Goal: Book appointment/travel/reservation

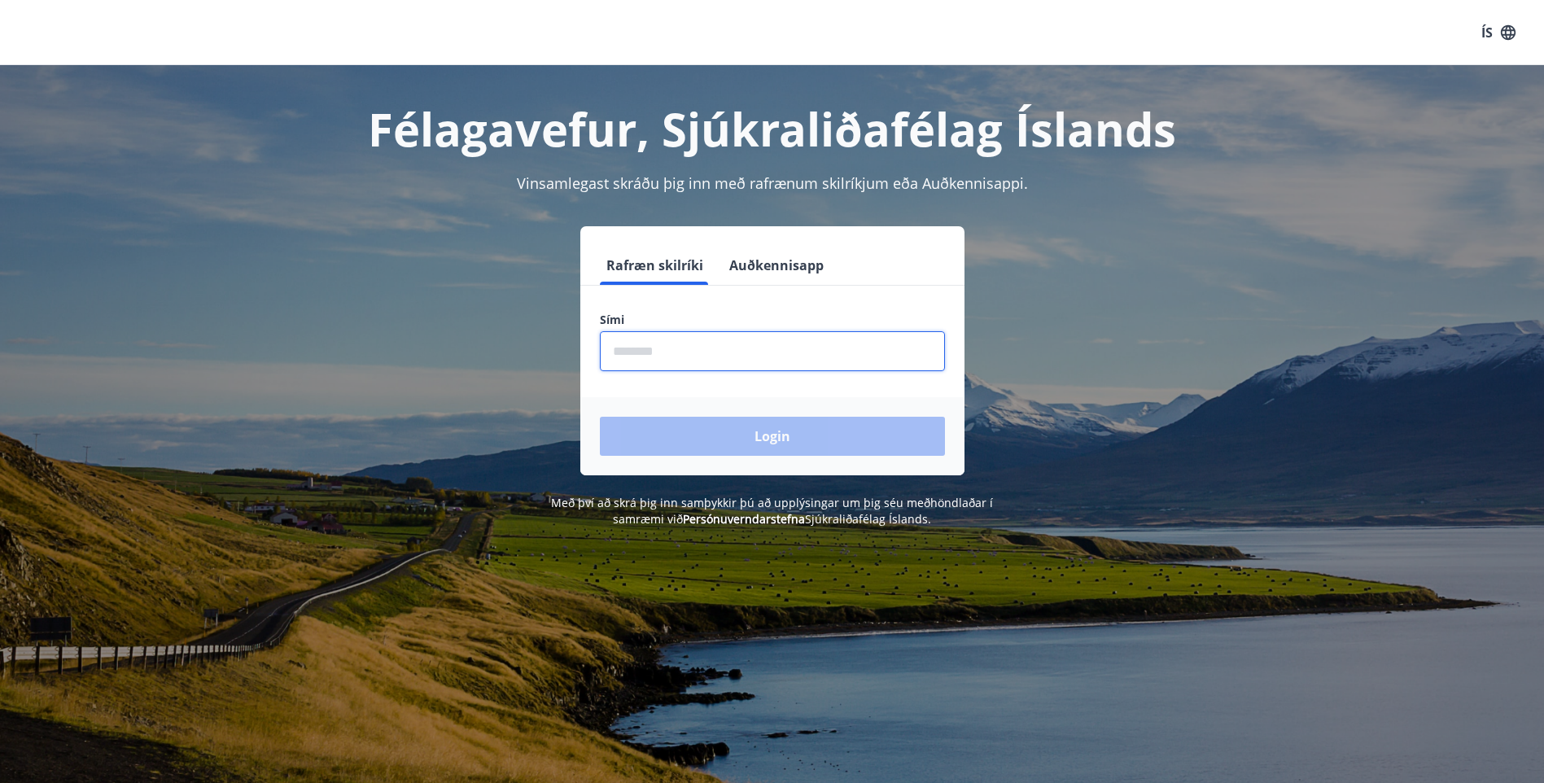
click at [633, 348] on input "phone" at bounding box center [772, 351] width 345 height 40
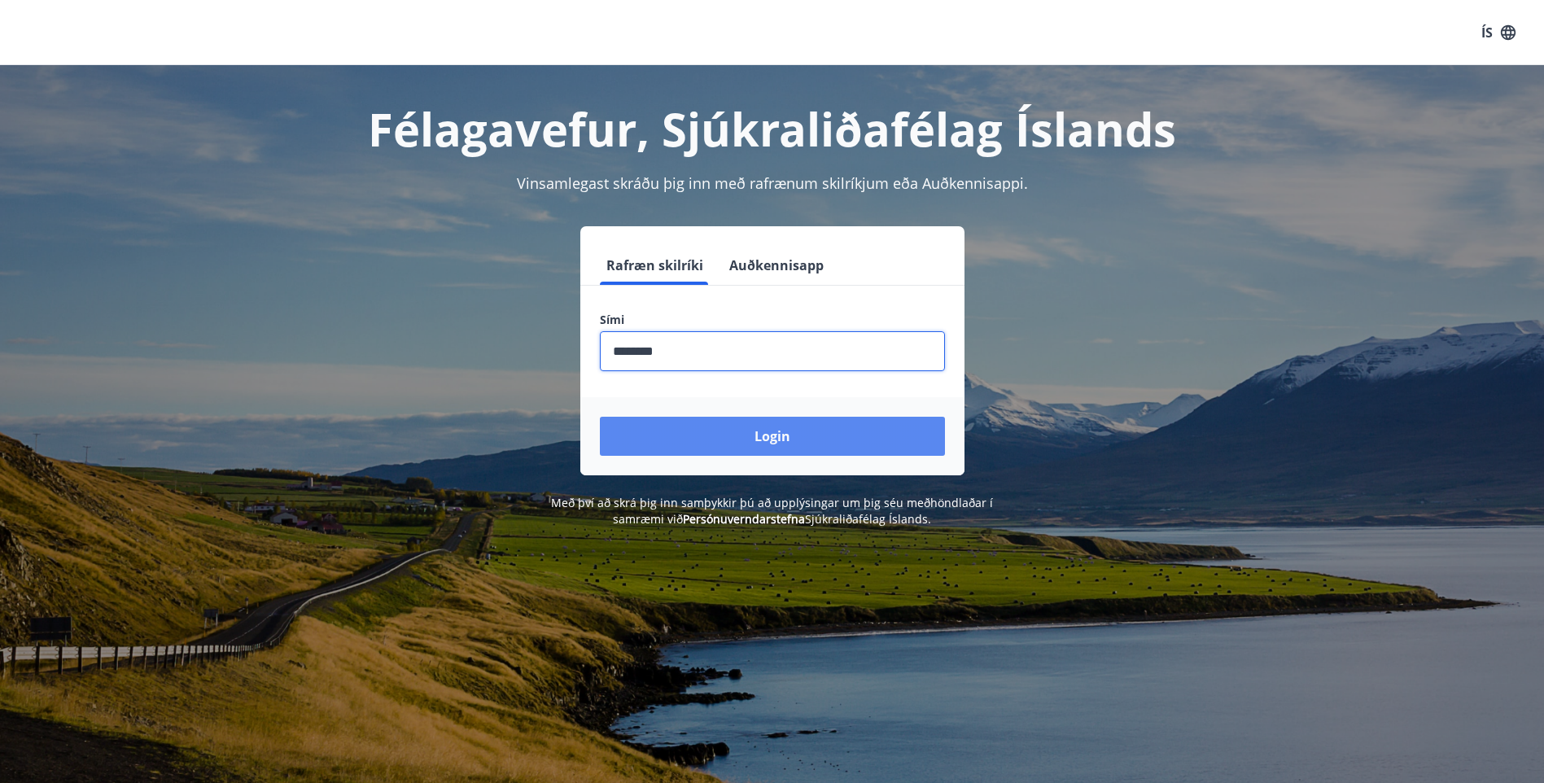
type input "********"
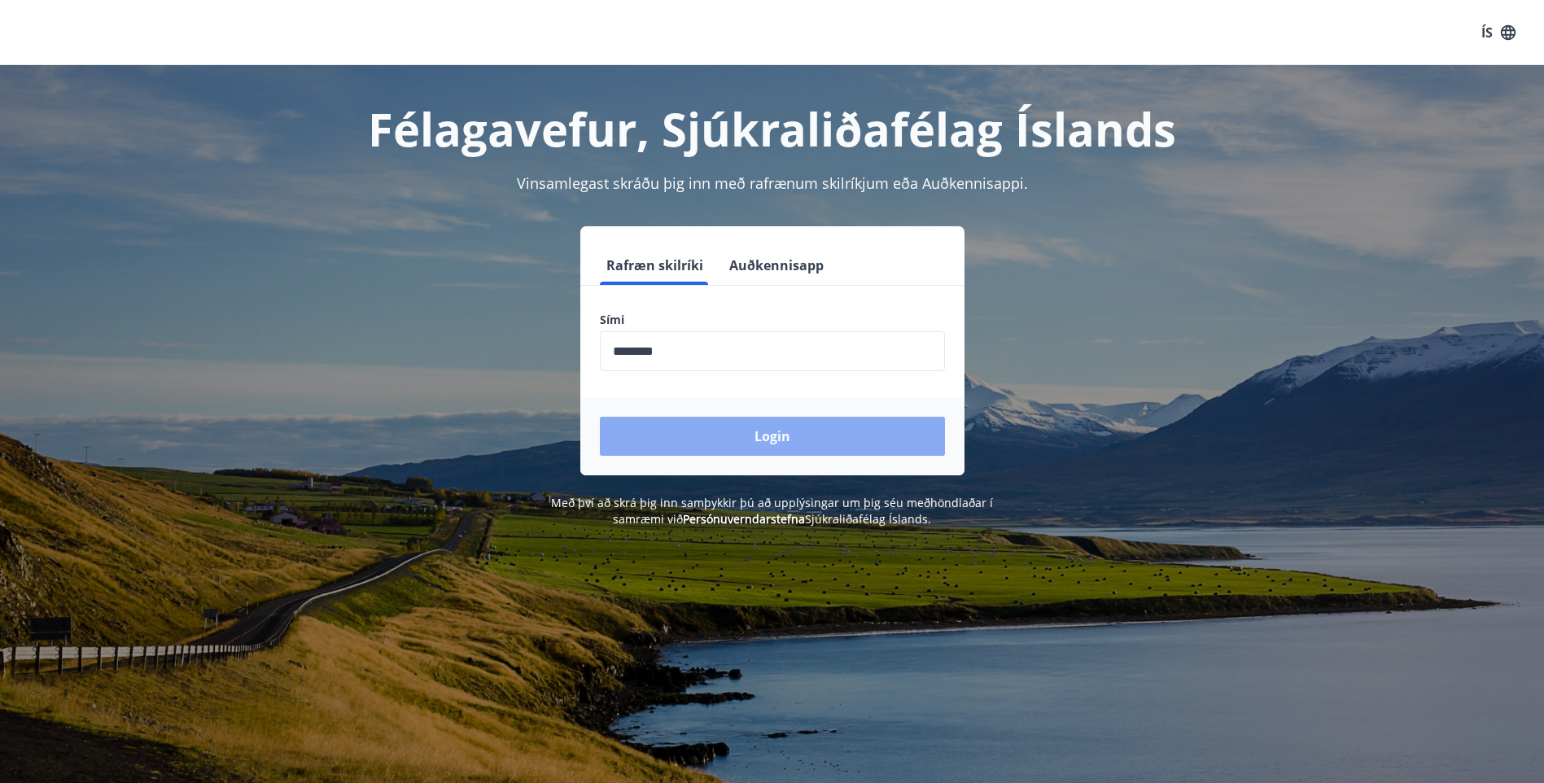
click at [769, 435] on button "Login" at bounding box center [772, 436] width 345 height 39
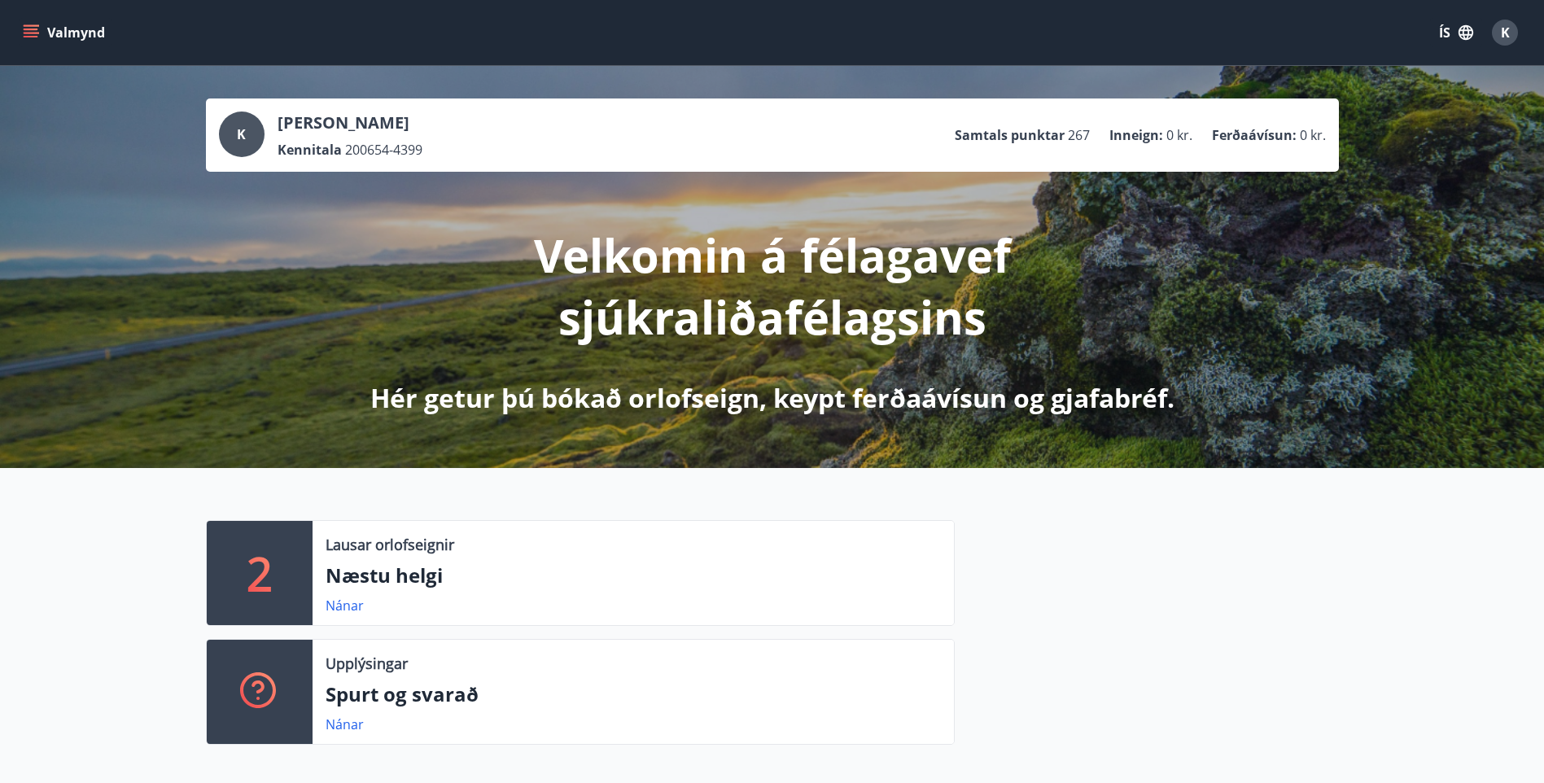
click at [266, 586] on p "2" at bounding box center [260, 573] width 26 height 62
click at [383, 577] on p "Næstu helgi" at bounding box center [632, 575] width 615 height 28
click at [414, 548] on p "Lausar orlofseignir" at bounding box center [389, 544] width 129 height 21
click at [343, 602] on link "Nánar" at bounding box center [344, 605] width 38 height 18
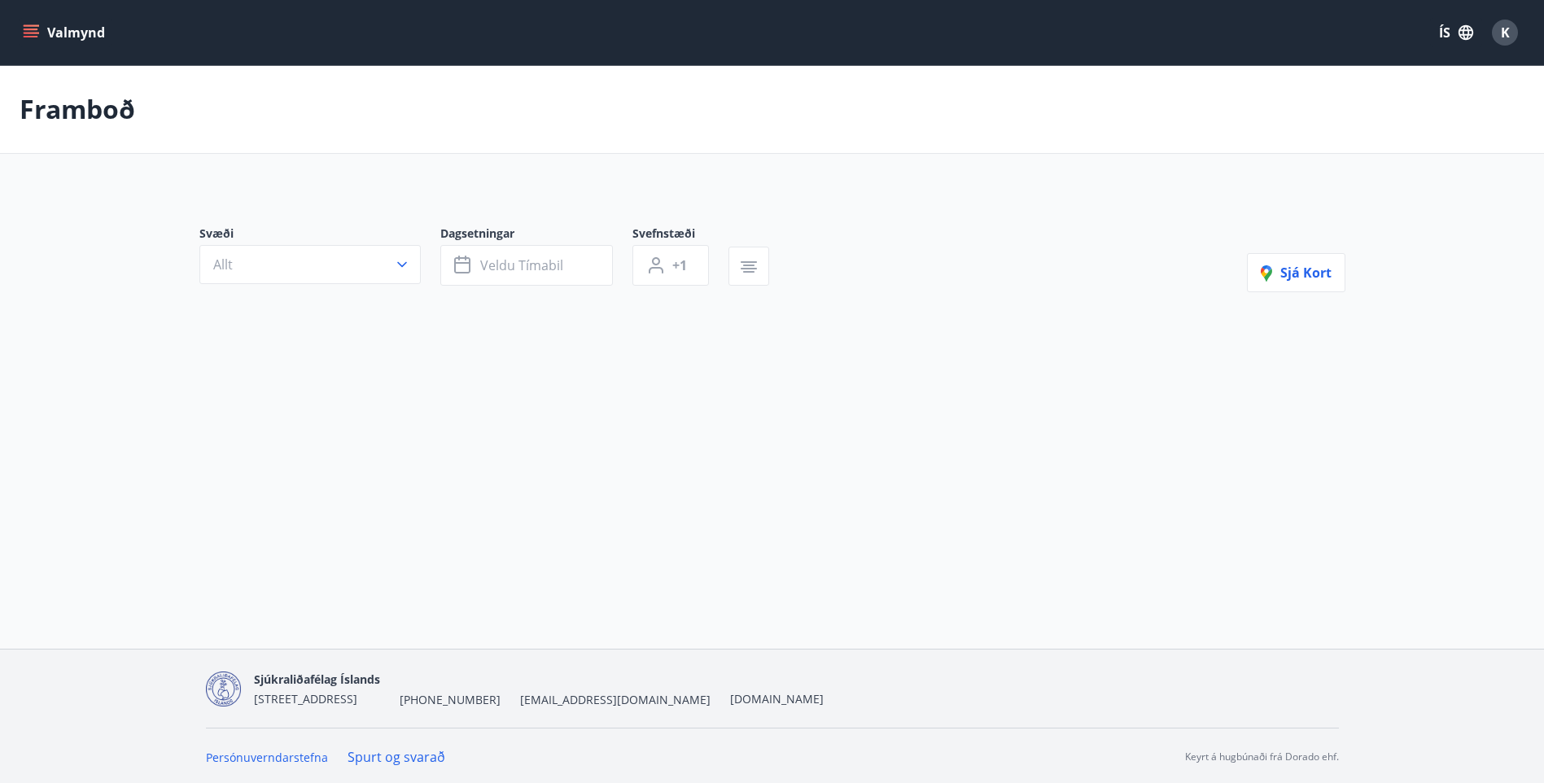
type input "*"
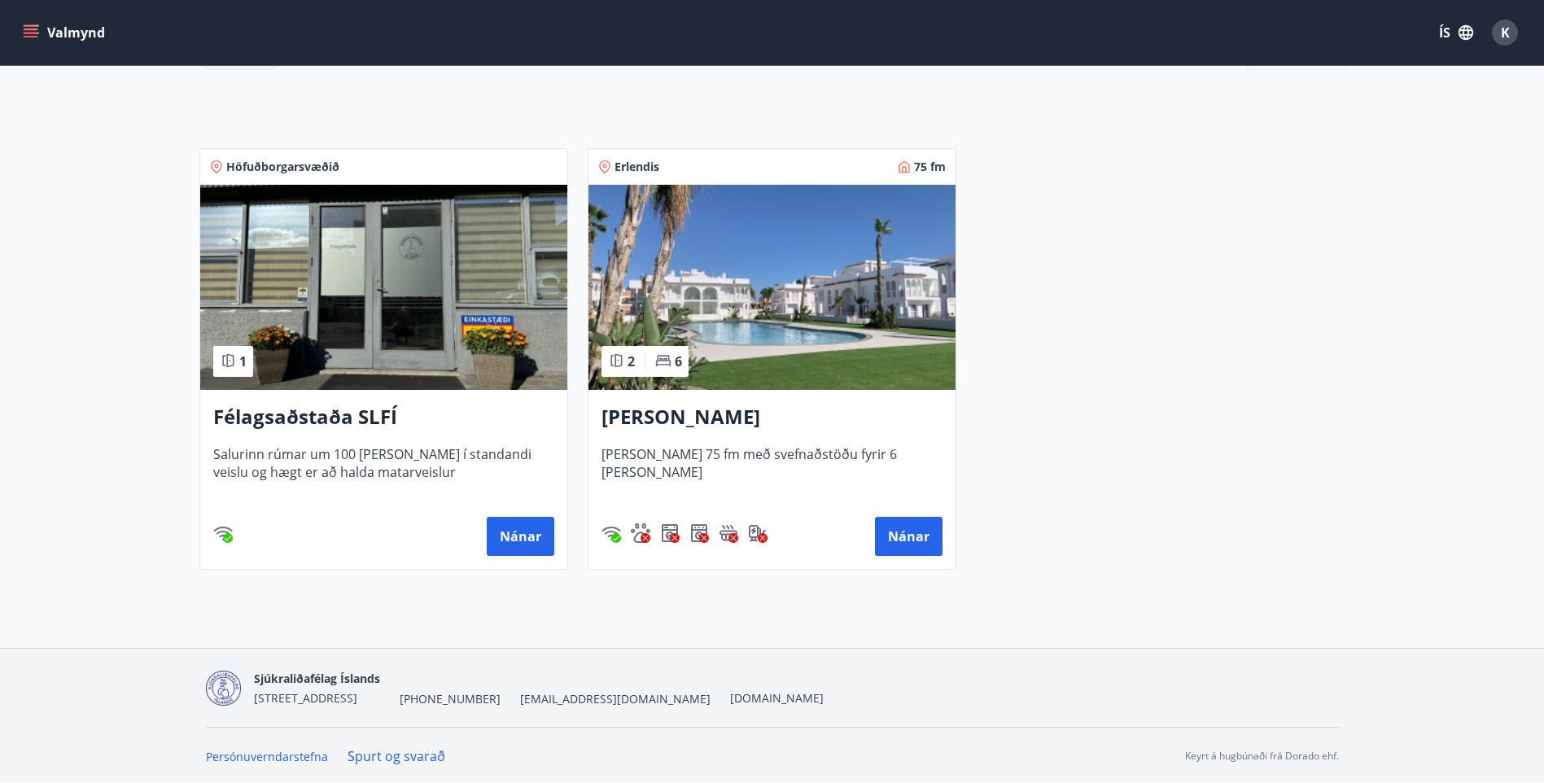
scroll to position [266, 0]
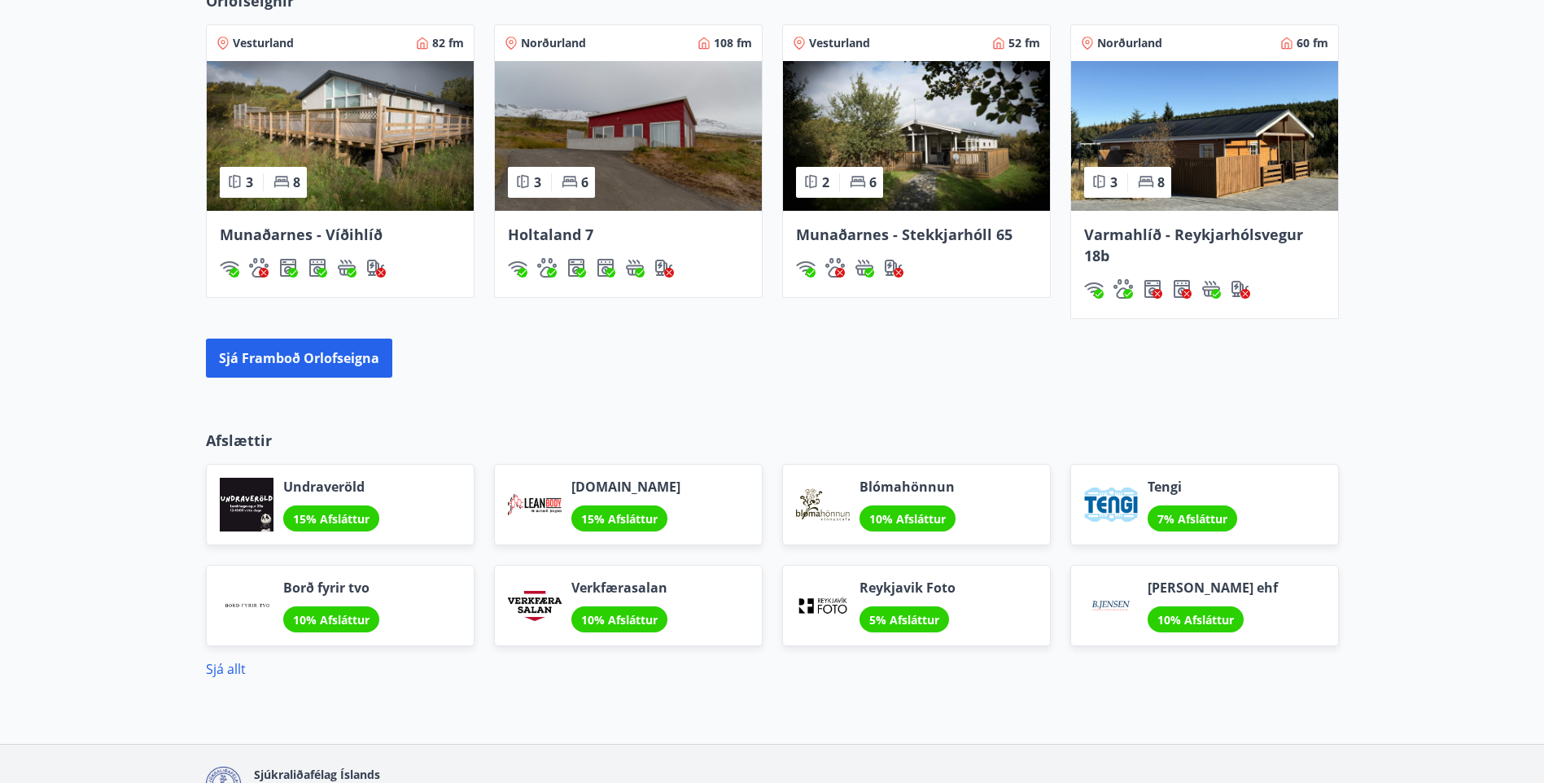
scroll to position [1139, 0]
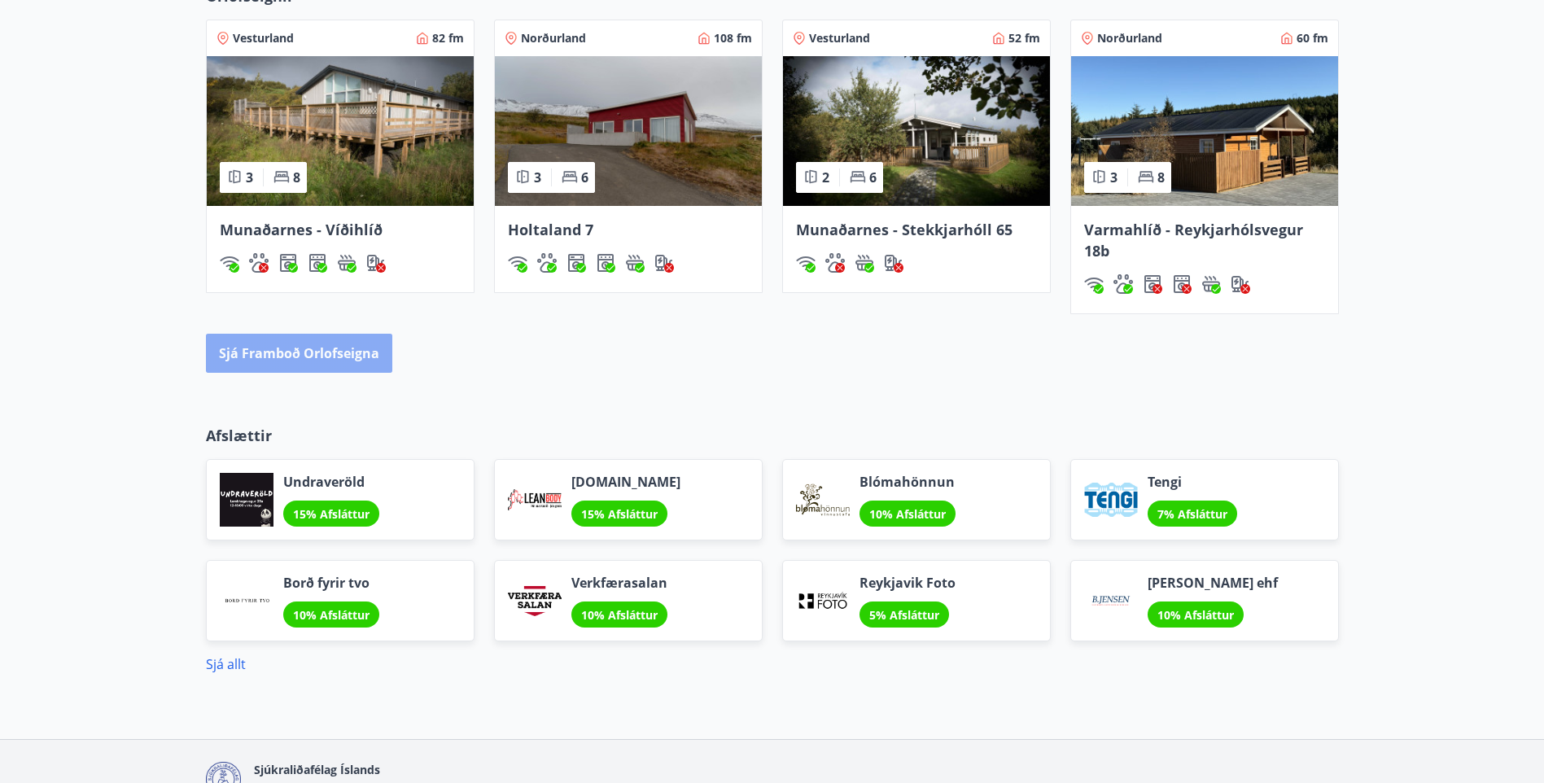
click at [308, 348] on button "Sjá framboð orlofseigna" at bounding box center [299, 353] width 186 height 39
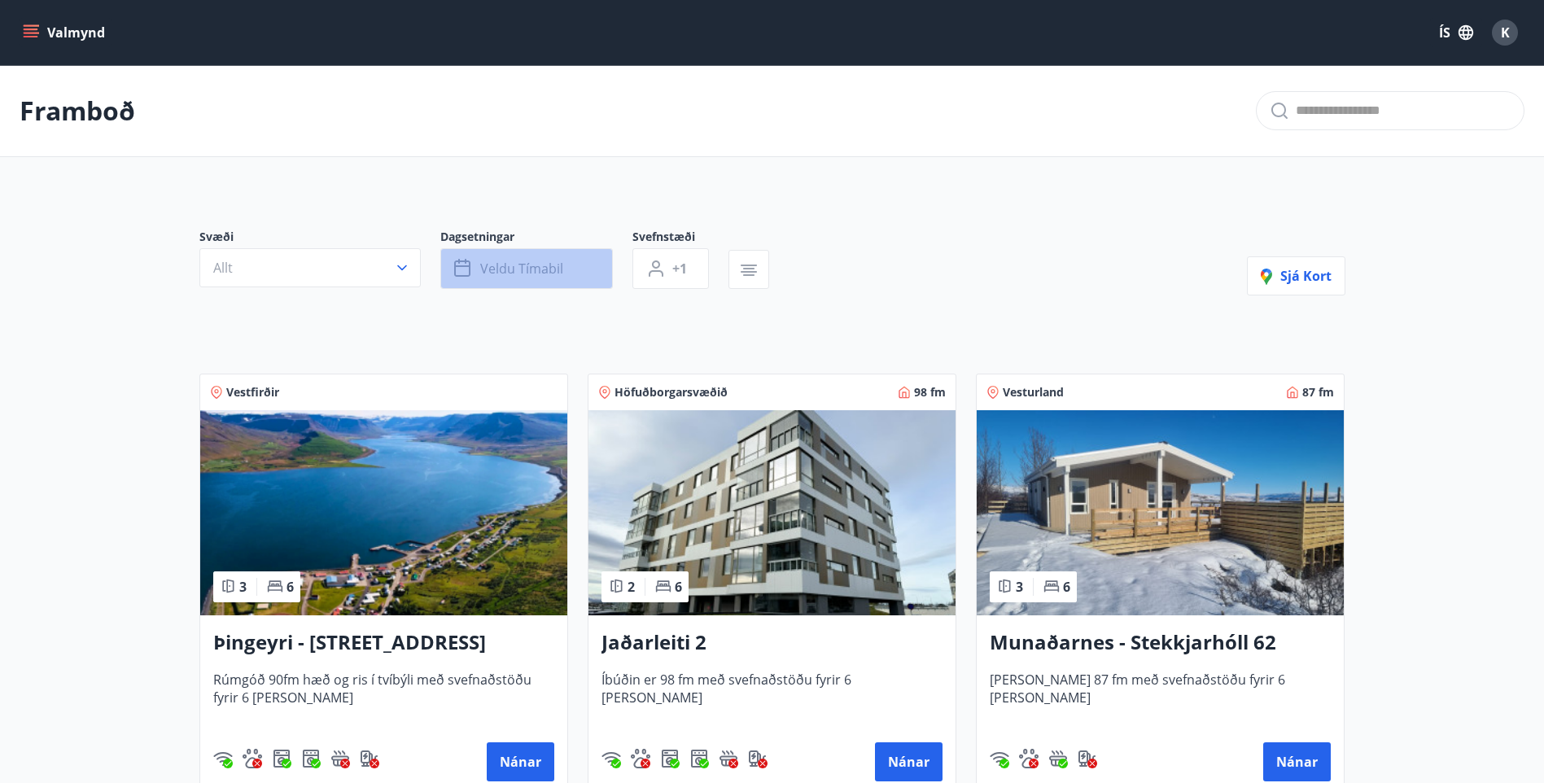
click at [459, 268] on icon "button" at bounding box center [464, 269] width 20 height 20
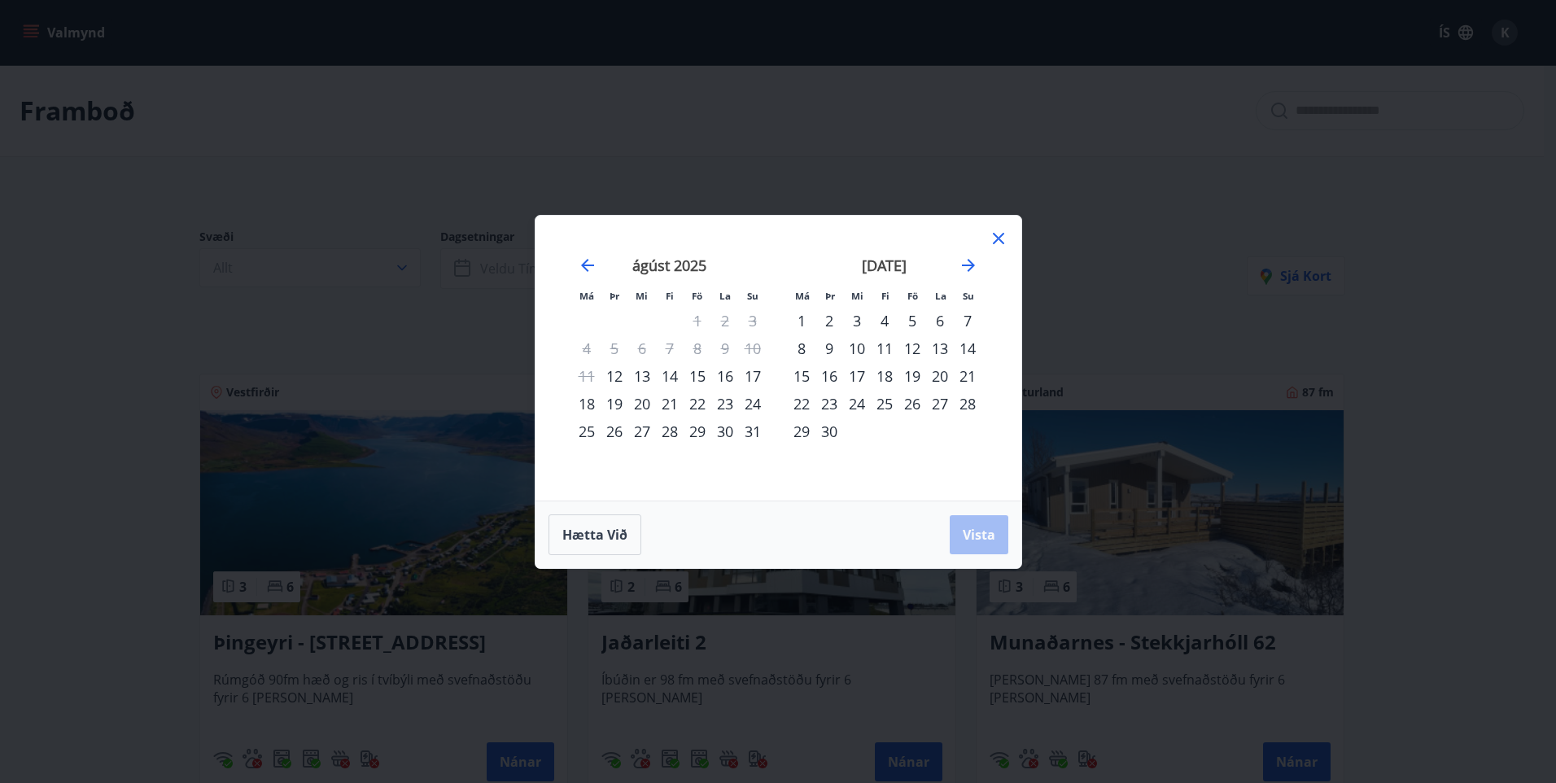
click at [723, 373] on div "16" at bounding box center [725, 376] width 28 height 28
click at [670, 404] on div "21" at bounding box center [670, 404] width 28 height 28
click at [698, 373] on div "15" at bounding box center [698, 376] width 28 height 28
click at [669, 368] on div "14" at bounding box center [670, 376] width 28 height 28
click at [671, 400] on div "21" at bounding box center [670, 404] width 28 height 28
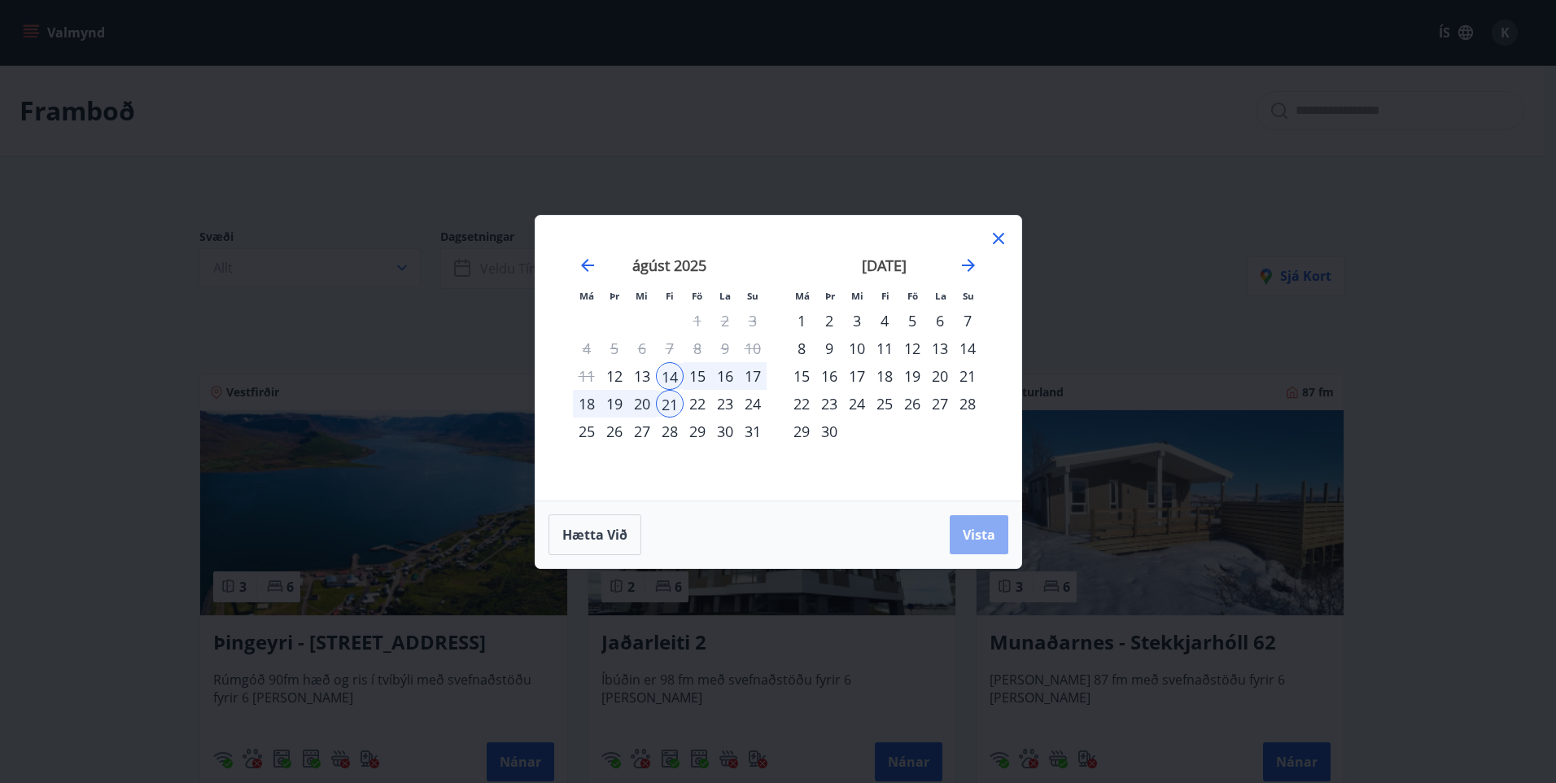
click at [981, 532] on span "Vista" at bounding box center [979, 535] width 33 height 18
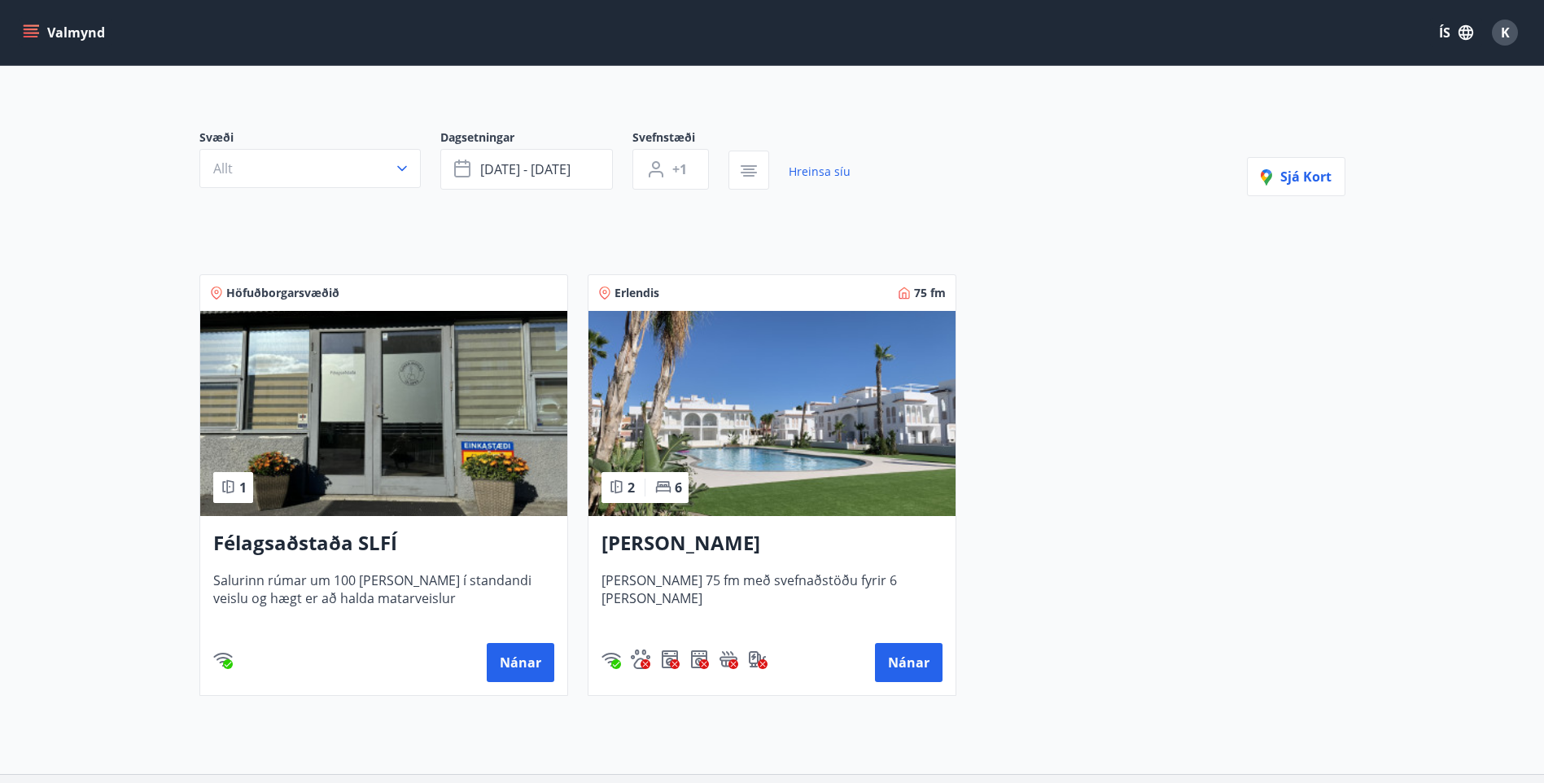
scroll to position [227, 0]
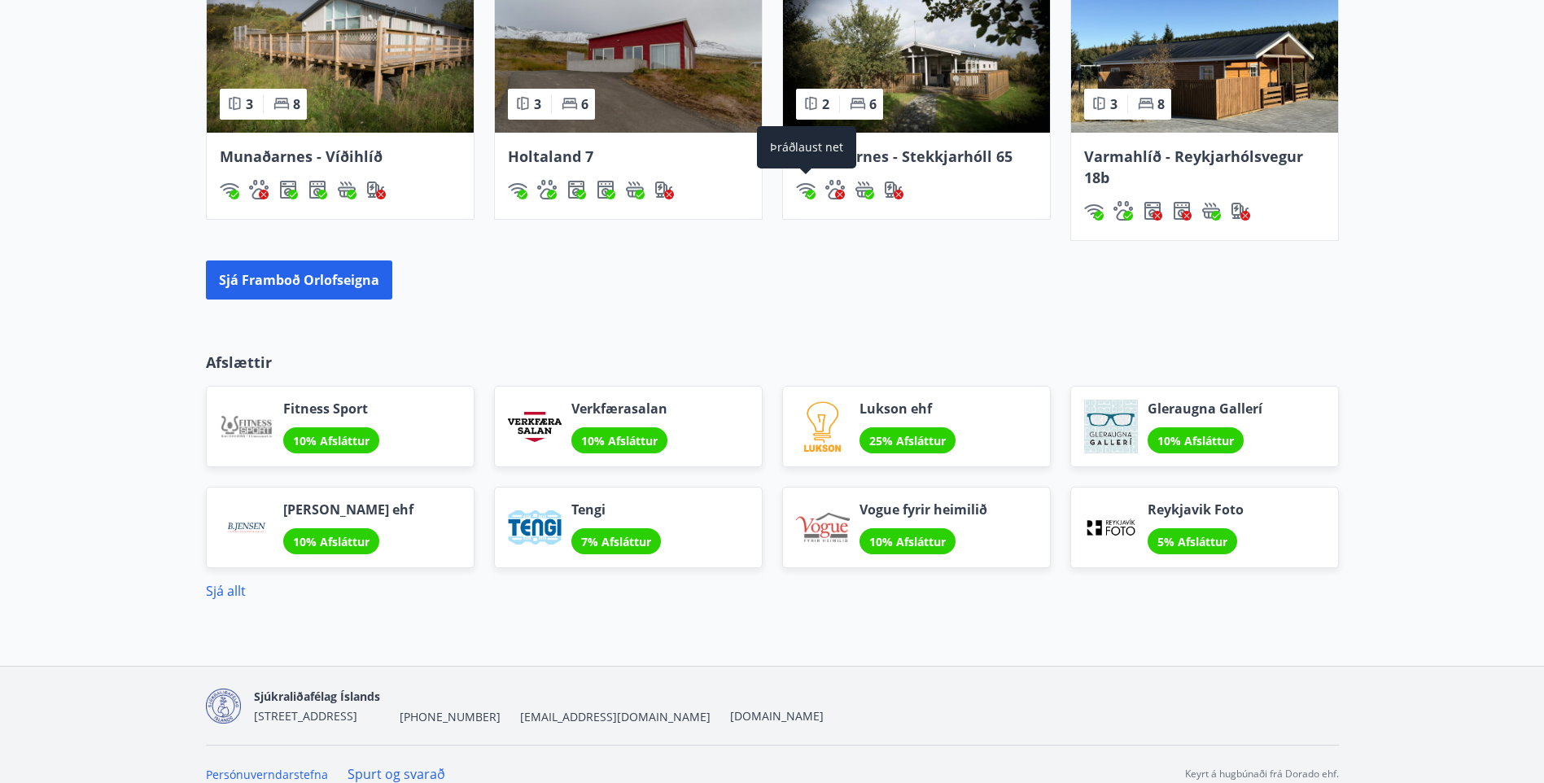
scroll to position [1232, 0]
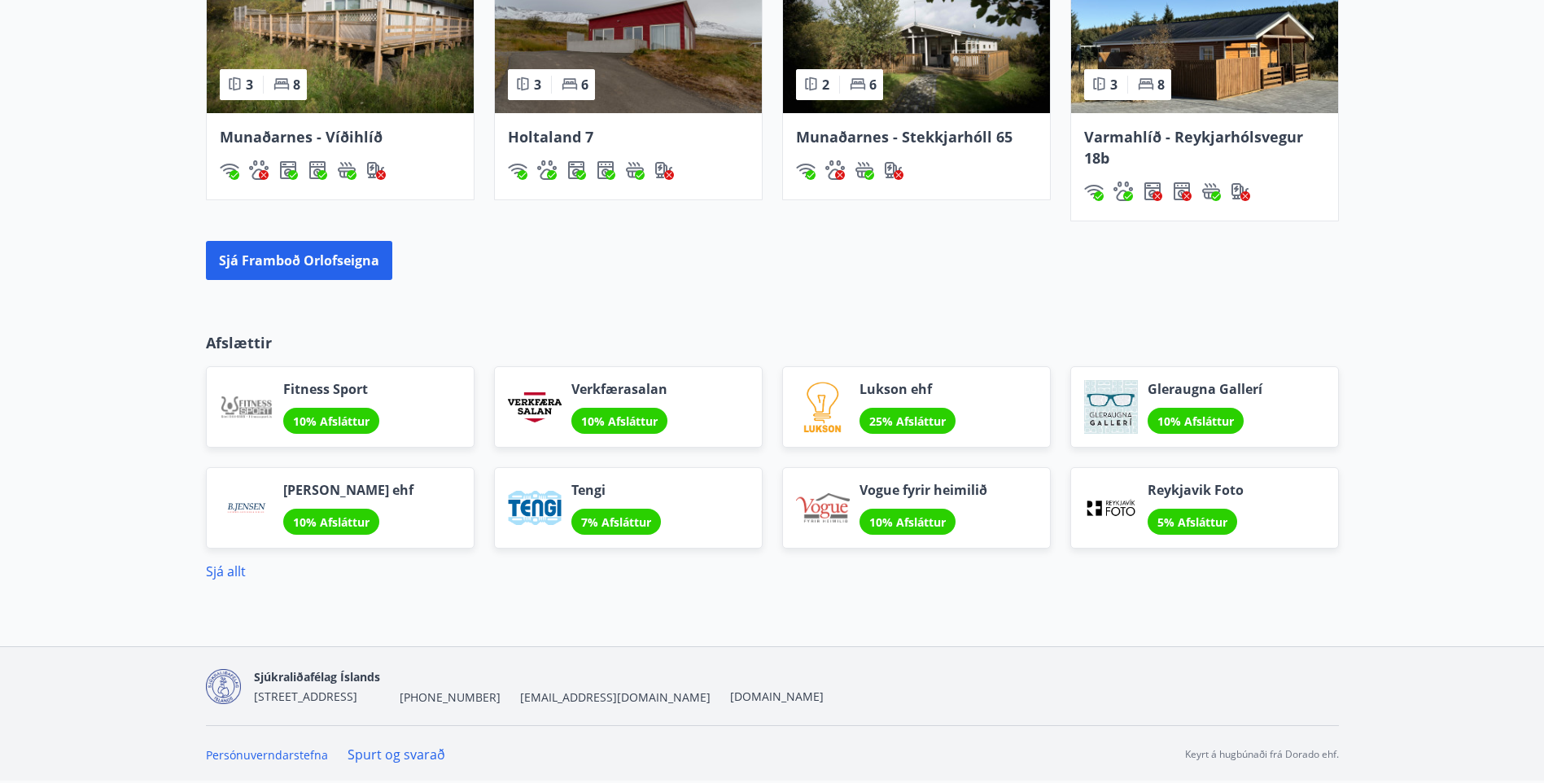
click at [1134, 85] on div "3 8" at bounding box center [1127, 84] width 87 height 31
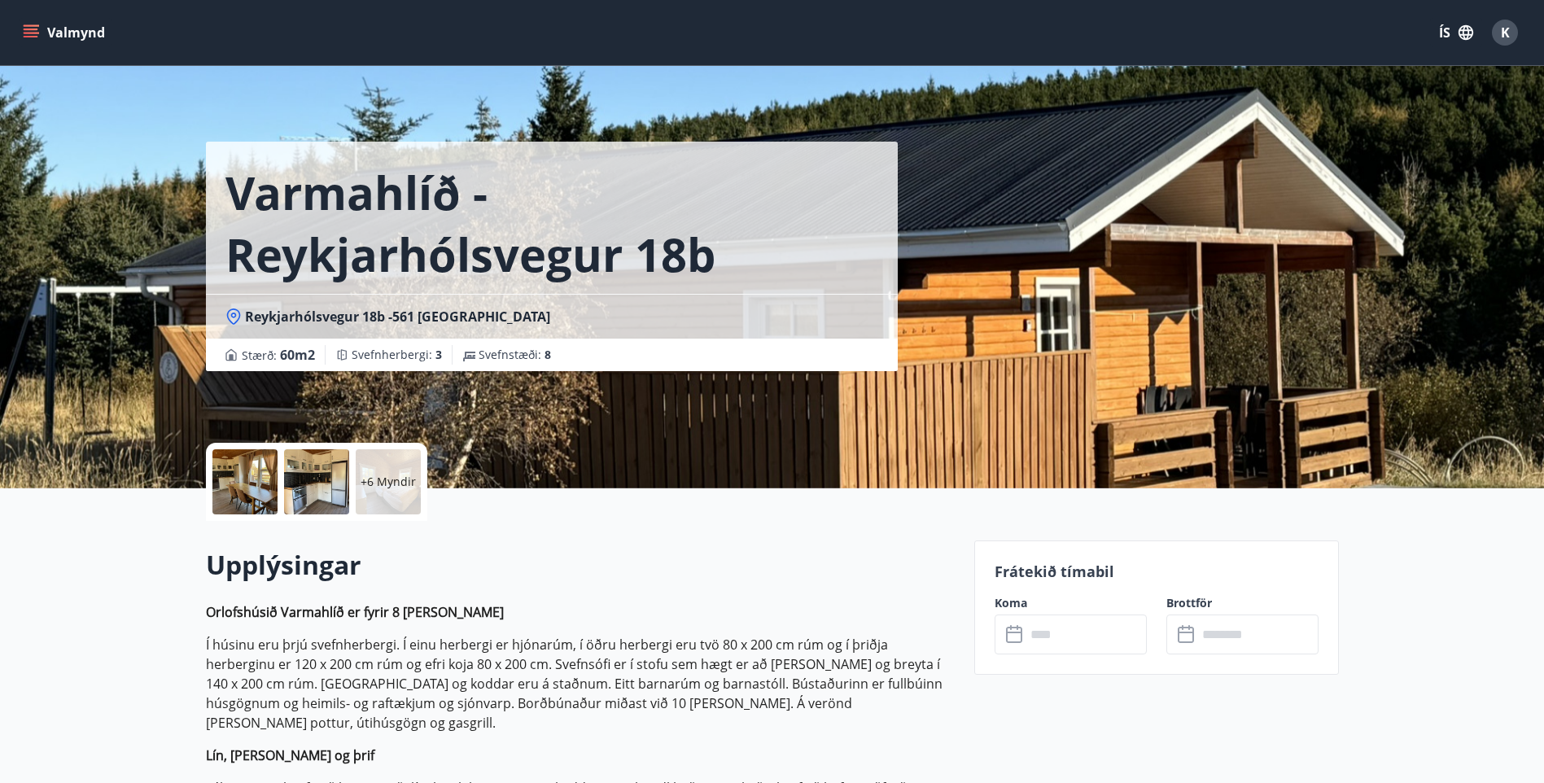
click at [1008, 639] on icon at bounding box center [1016, 635] width 20 height 20
